Goal: Information Seeking & Learning: Learn about a topic

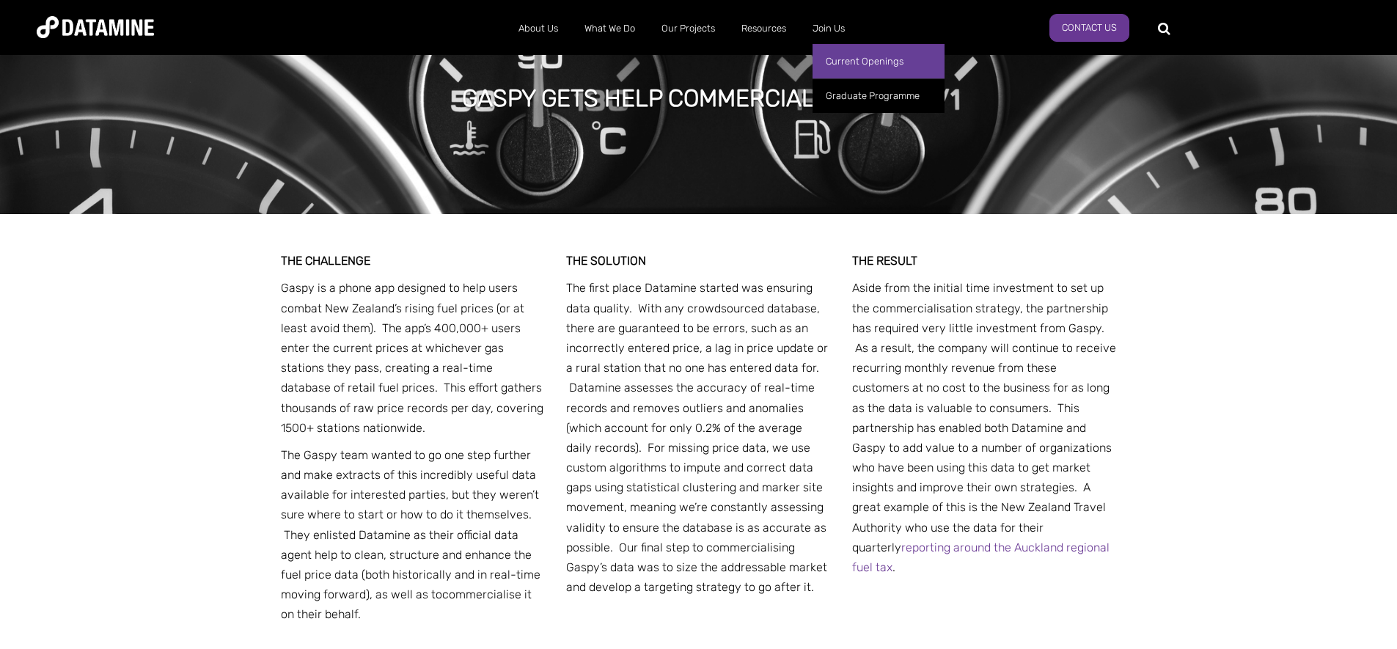
click at [844, 56] on link "Current Openings" at bounding box center [879, 61] width 132 height 34
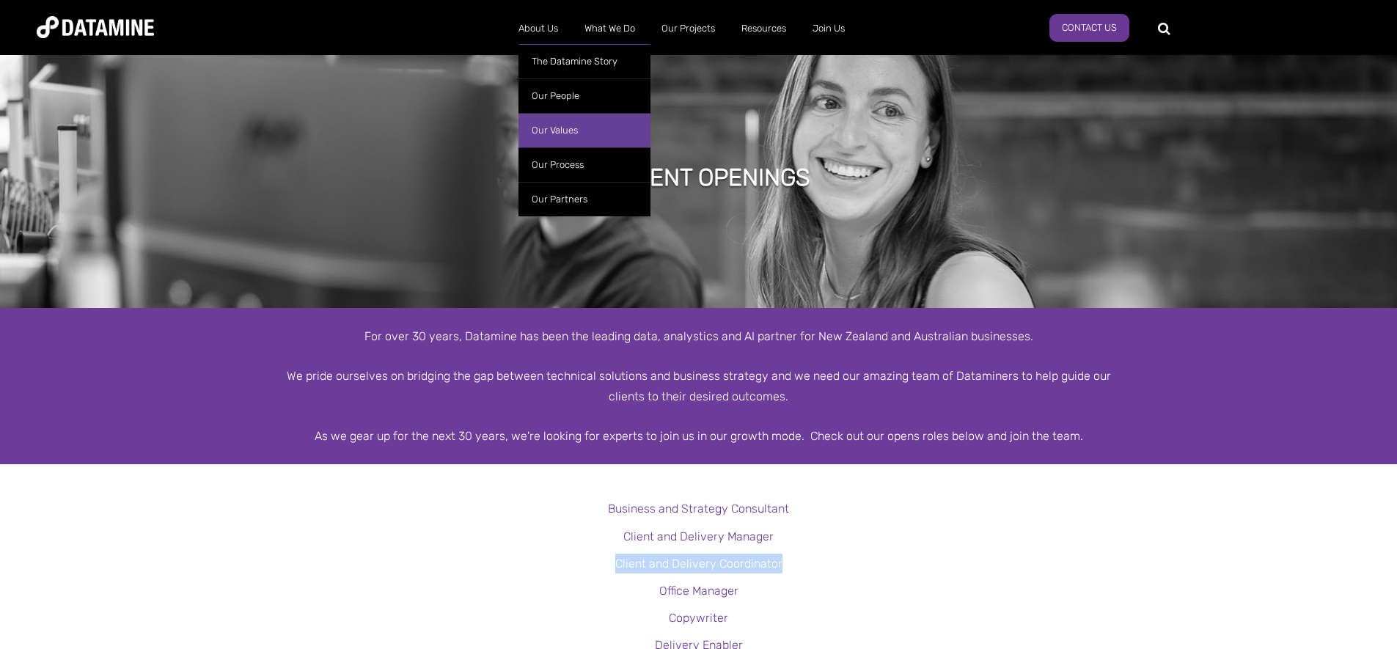
click at [566, 128] on link "Our Values" at bounding box center [585, 130] width 132 height 34
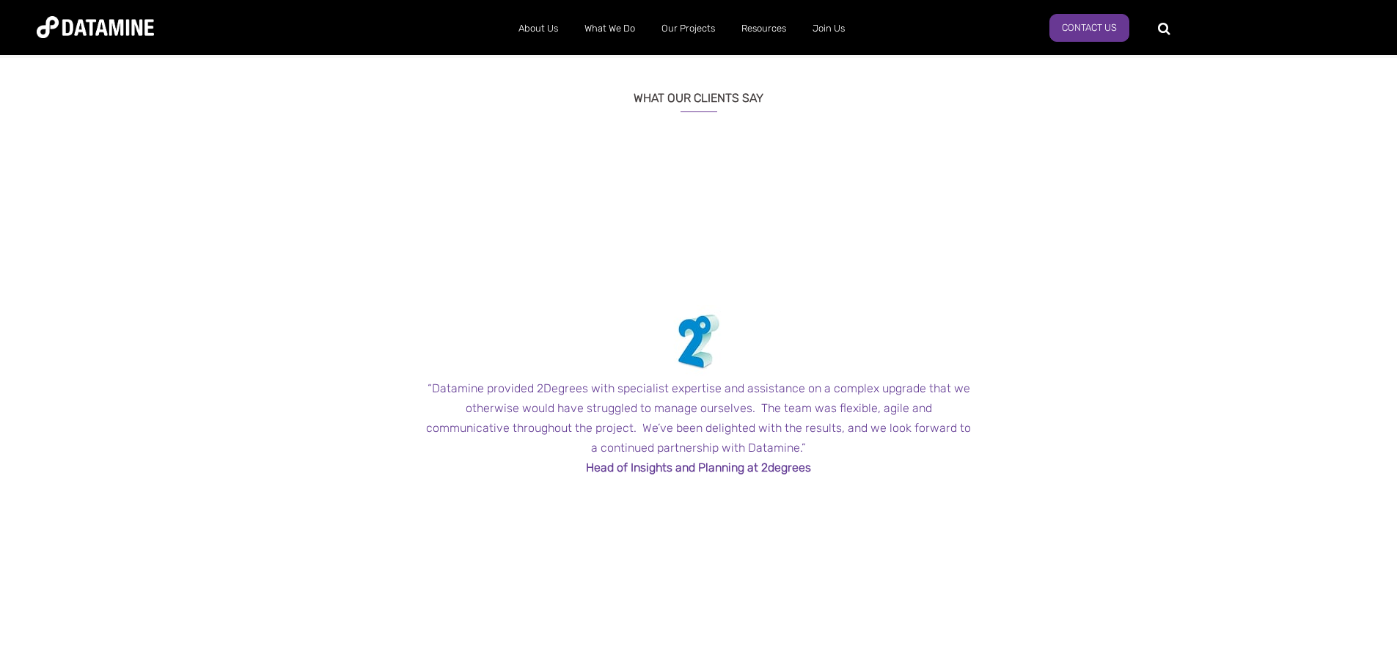
scroll to position [1276, 0]
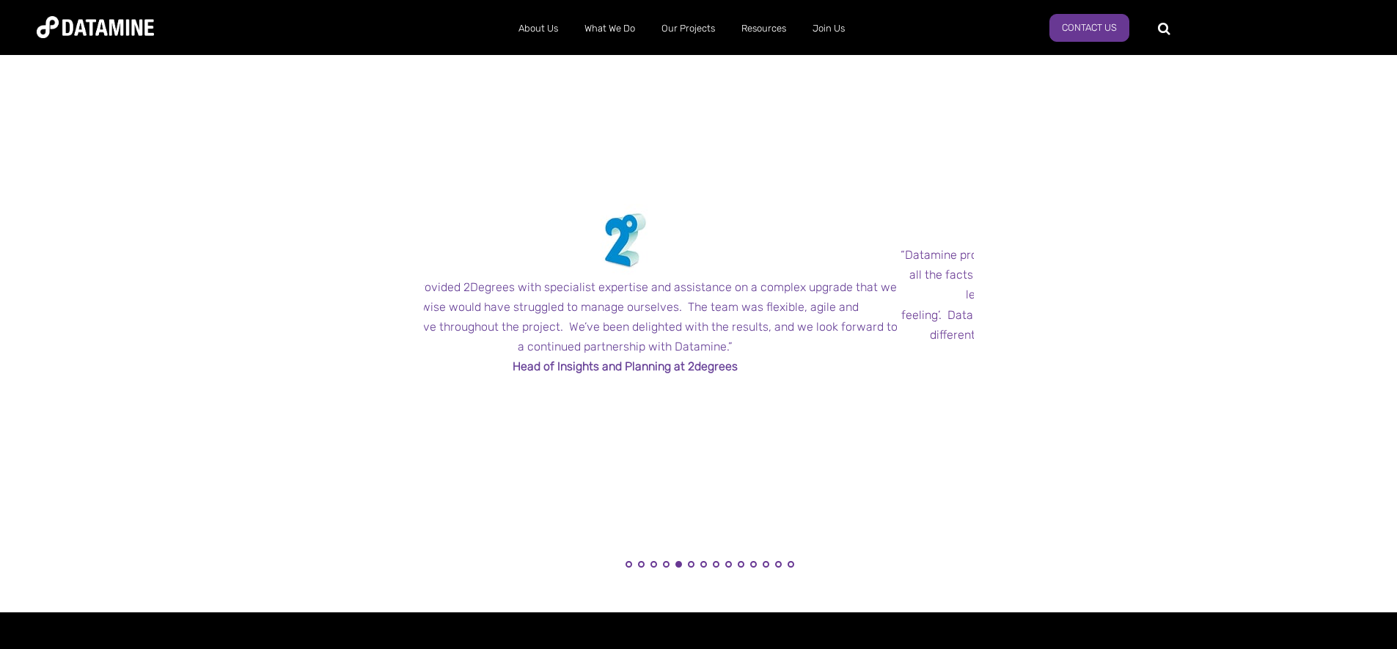
drag, startPoint x: 748, startPoint y: 318, endPoint x: 675, endPoint y: 323, distance: 73.5
click at [675, 323] on span "“Datamine provided 2Degrees with specialist expertise and assistance on a compl…" at bounding box center [625, 317] width 545 height 74
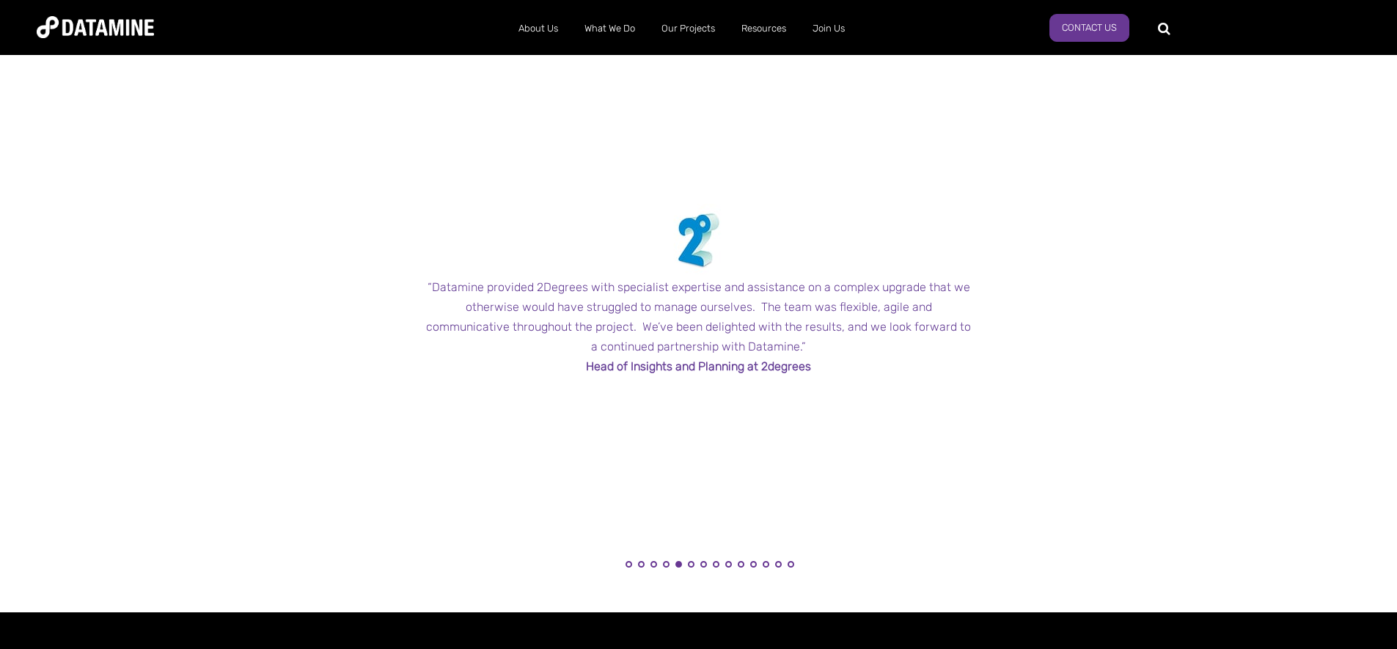
drag, startPoint x: 585, startPoint y: 329, endPoint x: 486, endPoint y: 321, distance: 99.3
click at [519, 326] on div "“Datamine provided 2Degrees with specialist expertise and assistance on a compl…" at bounding box center [699, 317] width 550 height 80
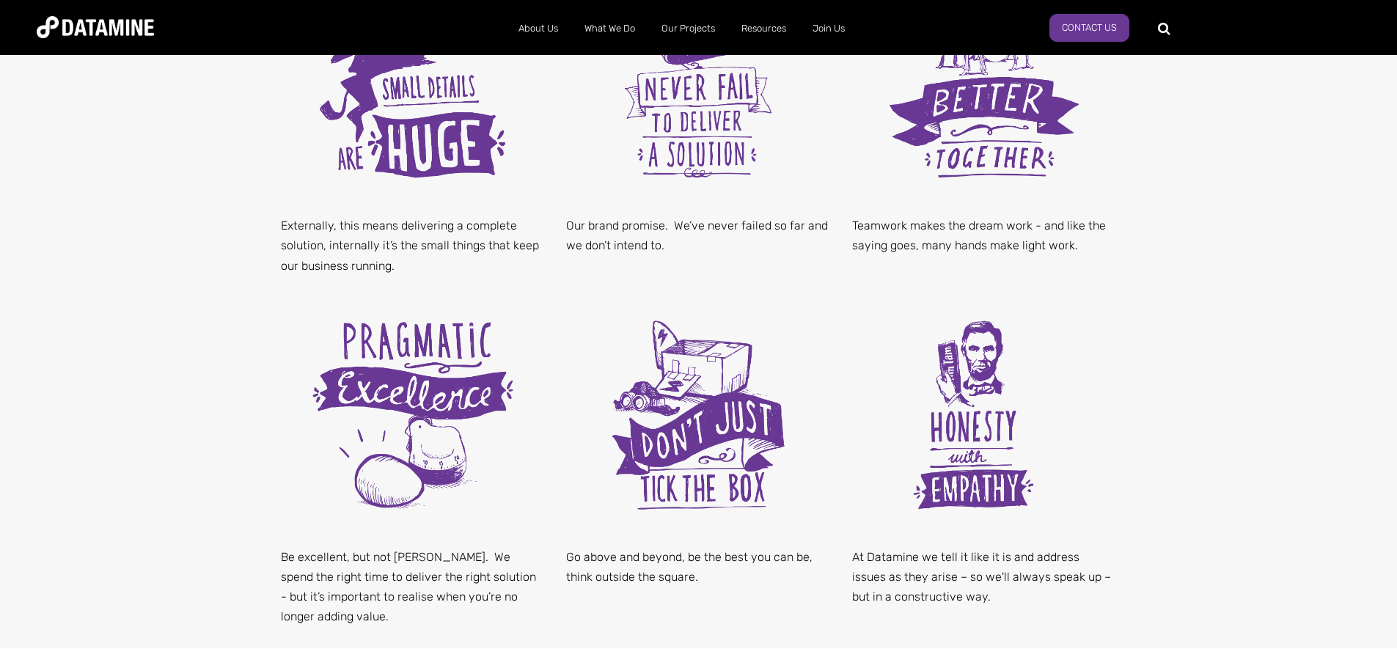
scroll to position [0, 0]
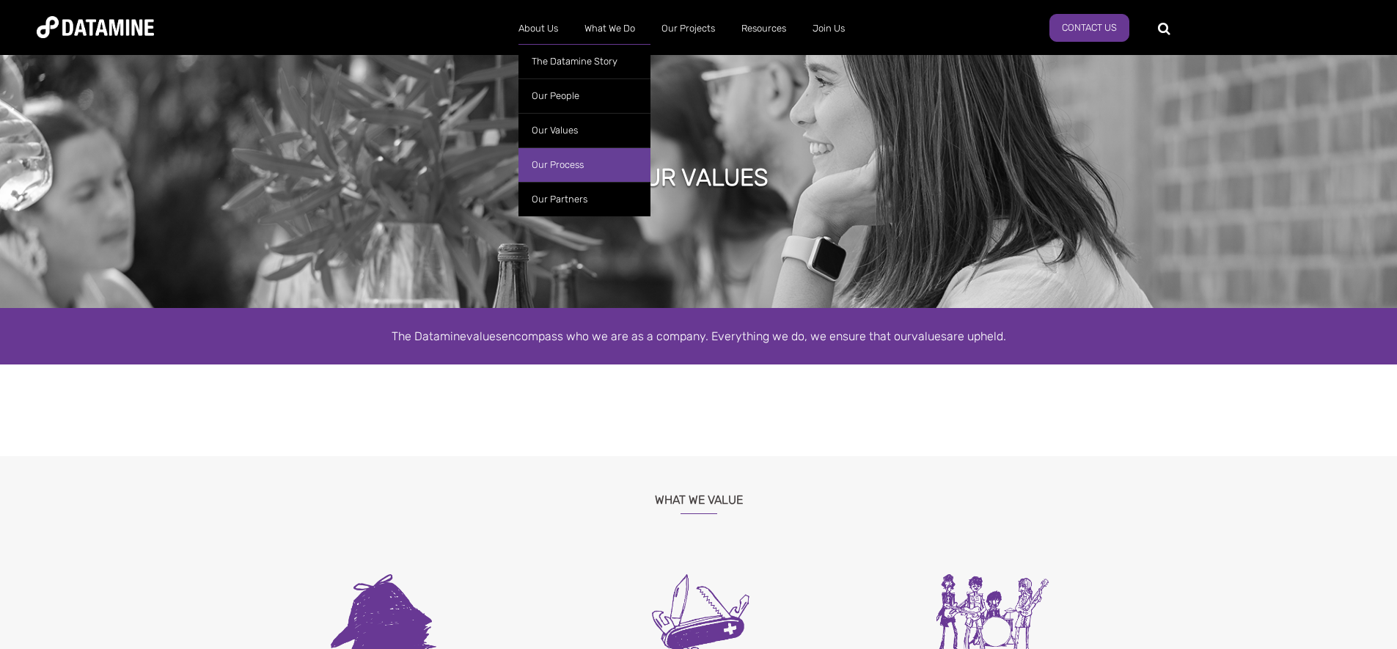
click at [579, 162] on link "Our Process" at bounding box center [585, 164] width 132 height 34
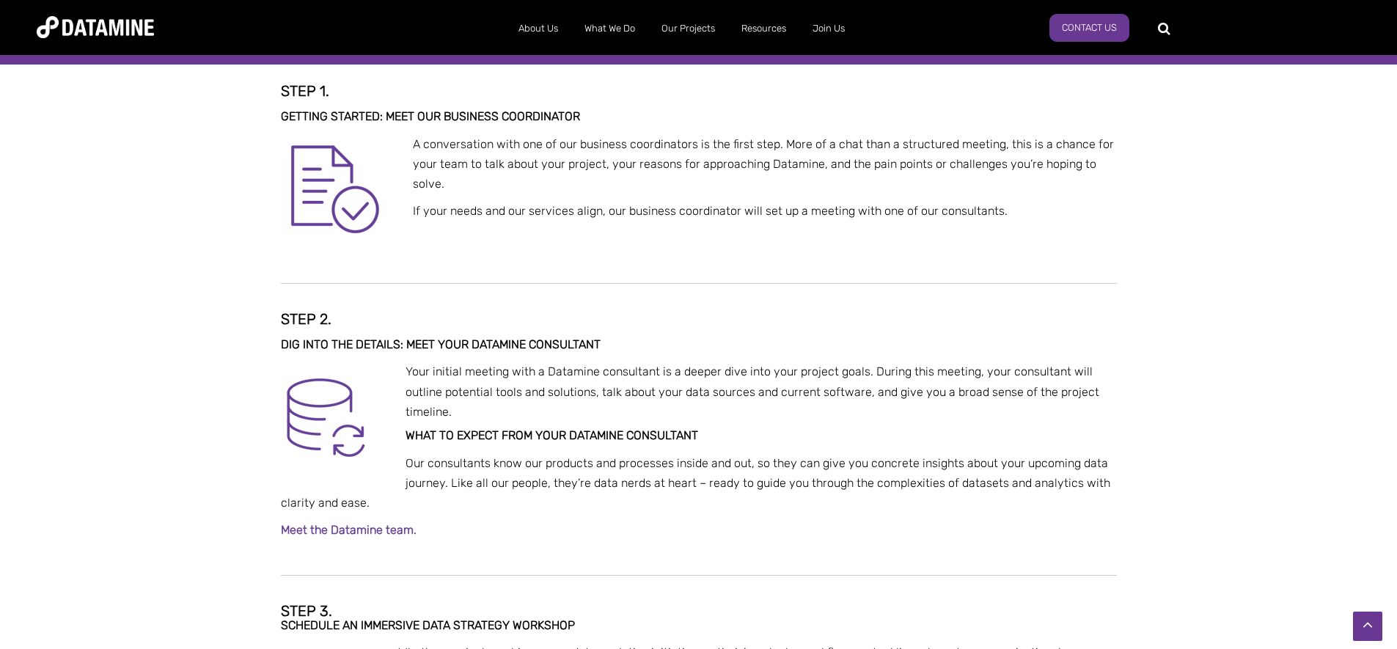
scroll to position [464, 0]
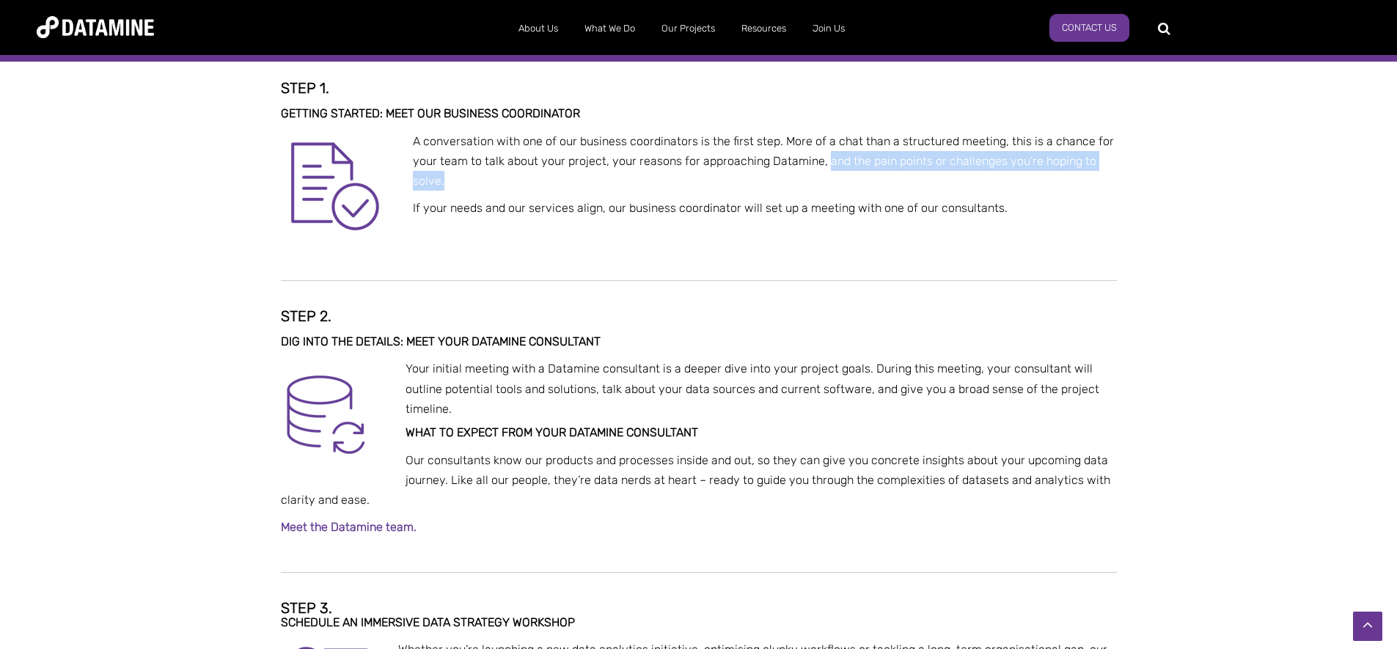
drag, startPoint x: 775, startPoint y: 169, endPoint x: 822, endPoint y: 157, distance: 48.4
click at [822, 157] on p "A conversation with one of our business coordinators is the first step. More of…" at bounding box center [699, 161] width 836 height 60
click at [1091, 230] on p at bounding box center [699, 235] width 836 height 20
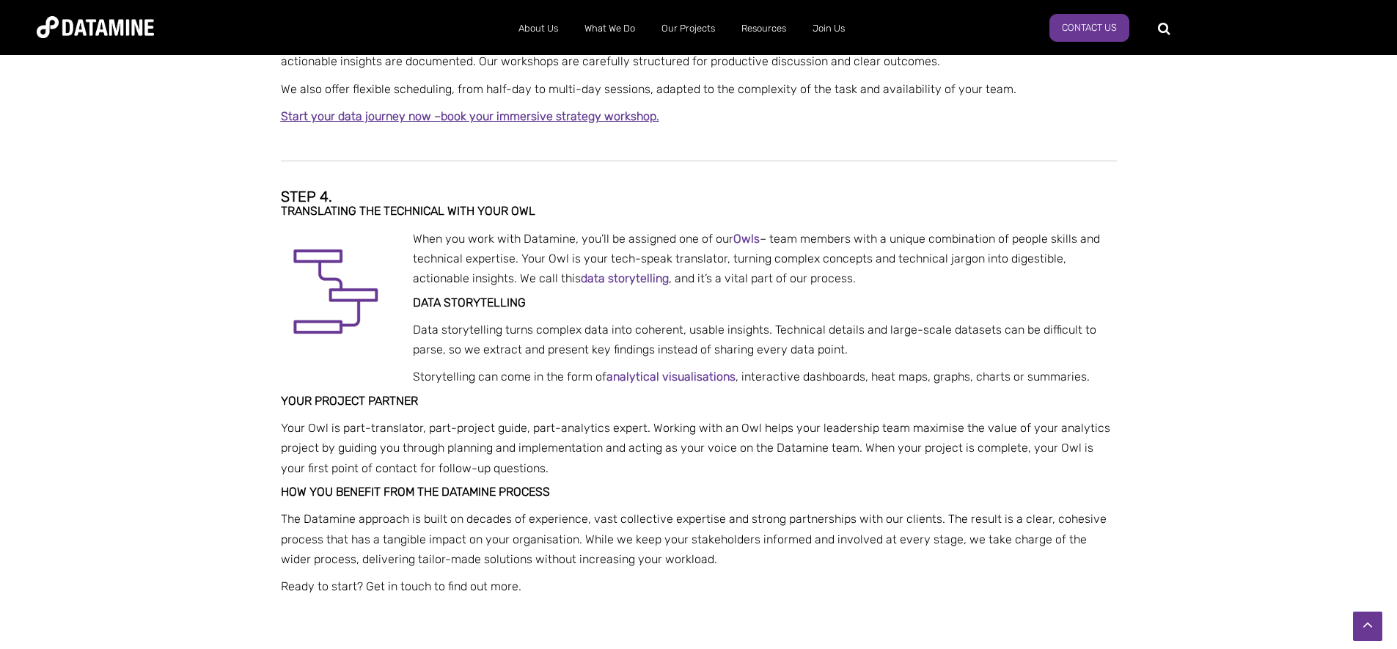
scroll to position [1268, 0]
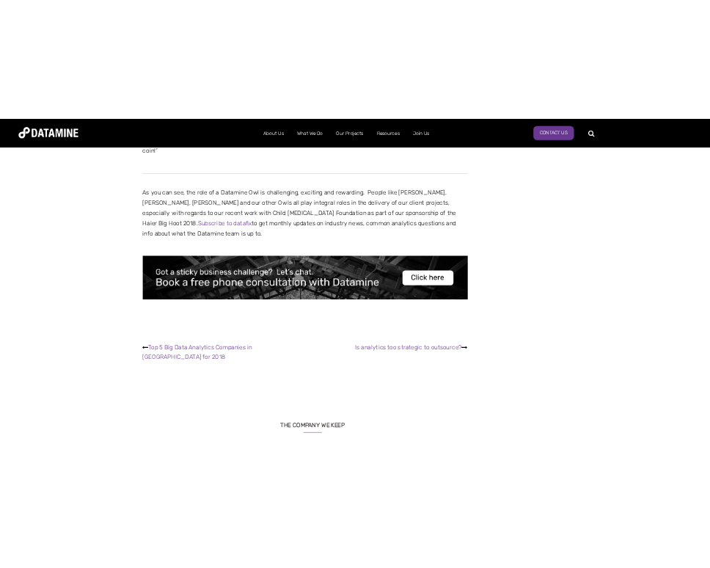
scroll to position [1009, 0]
